Goal: Task Accomplishment & Management: Manage account settings

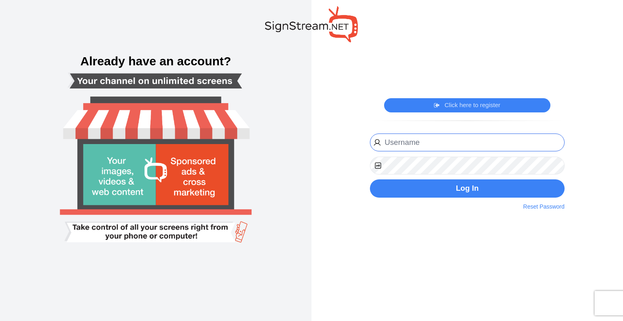
click at [411, 144] on input "email" at bounding box center [467, 142] width 195 height 18
type input "sharon.tatomgarcia@usc.salvationarmy.org"
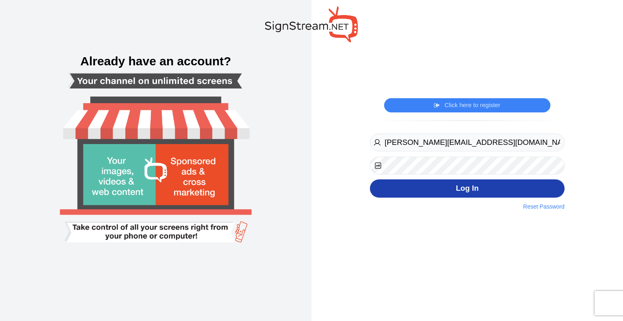
click at [469, 190] on button "Log In" at bounding box center [467, 188] width 195 height 18
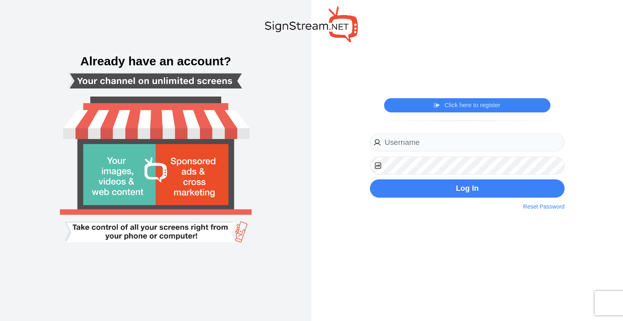
click at [428, 152] on div "Log In Reset Password" at bounding box center [467, 165] width 195 height 64
click at [425, 144] on input "email" at bounding box center [467, 142] width 195 height 18
type input "[PERSON_NAME][EMAIL_ADDRESS][DOMAIN_NAME]"
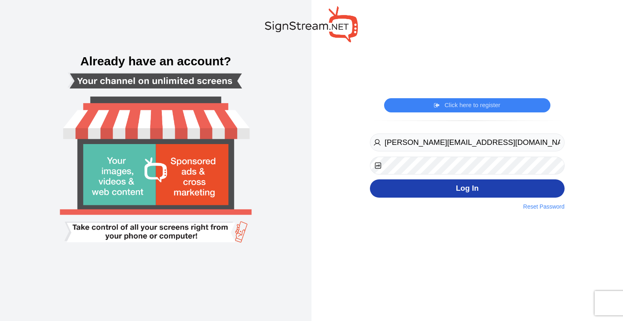
click at [445, 186] on button "Log In" at bounding box center [467, 188] width 195 height 18
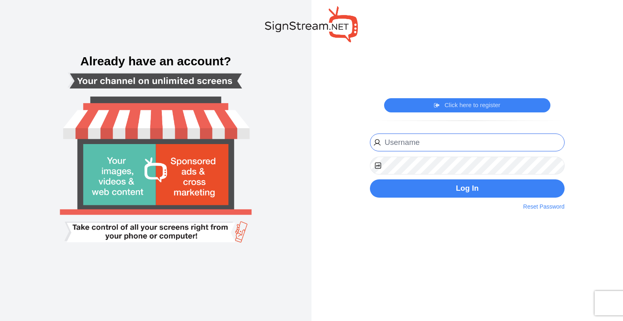
click at [399, 144] on input "email" at bounding box center [467, 142] width 195 height 18
type input "[PERSON_NAME][EMAIL_ADDRESS][DOMAIN_NAME]"
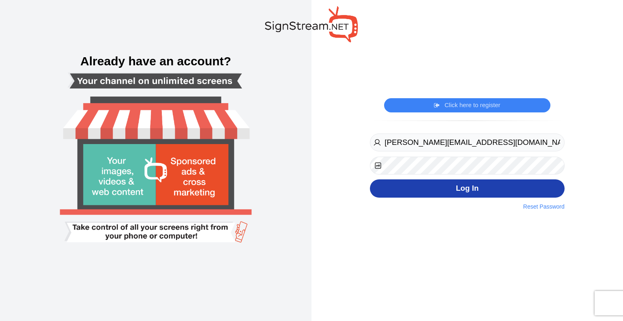
click at [475, 186] on button "Log In" at bounding box center [467, 188] width 195 height 18
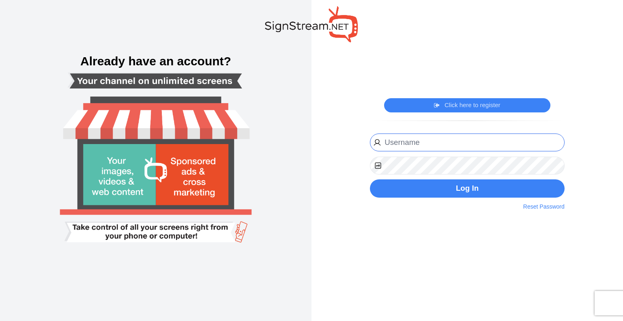
click at [405, 144] on input "email" at bounding box center [467, 142] width 195 height 18
type input "[PERSON_NAME][EMAIL_ADDRESS][DOMAIN_NAME]"
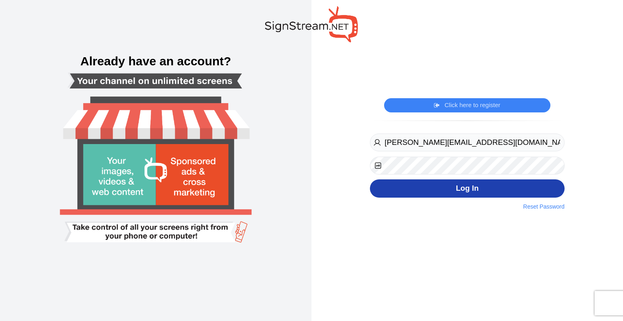
click at [476, 185] on button "Log In" at bounding box center [467, 188] width 195 height 18
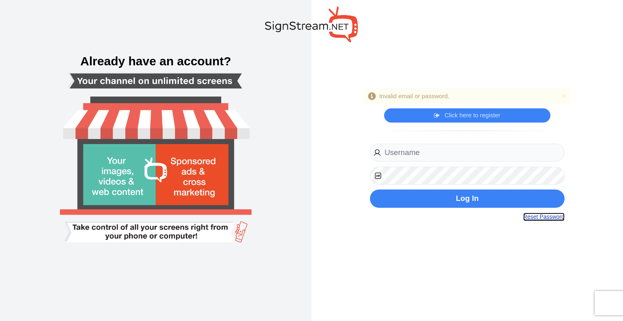
click at [531, 213] on link "Reset Password" at bounding box center [543, 217] width 41 height 9
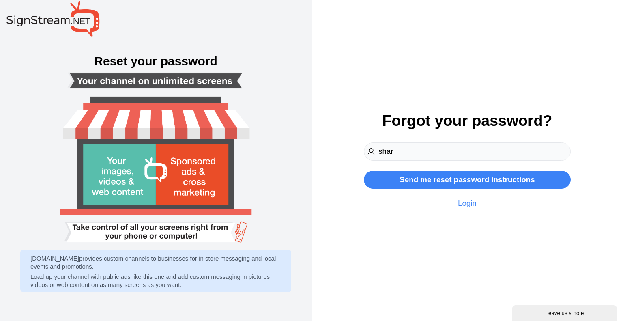
type input "[PERSON_NAME][EMAIL_ADDRESS][DOMAIN_NAME]"
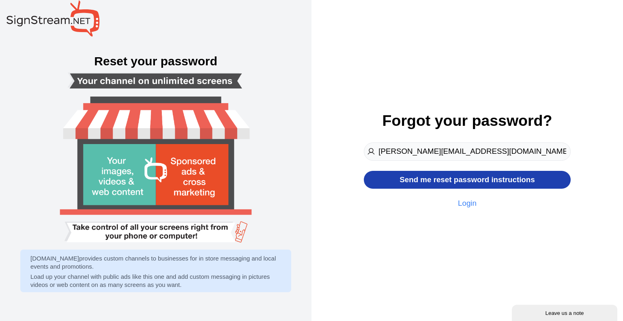
click at [429, 181] on button "Send me reset password instructions" at bounding box center [467, 180] width 207 height 18
